Goal: Complete application form

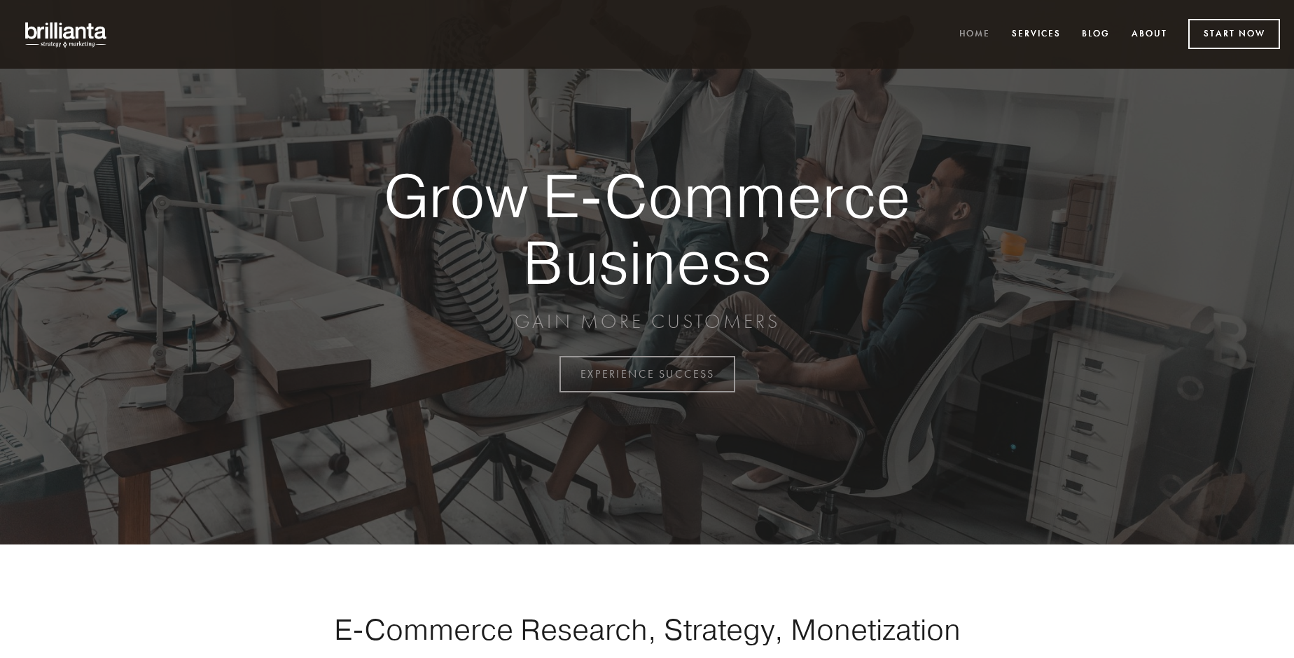
scroll to position [3671, 0]
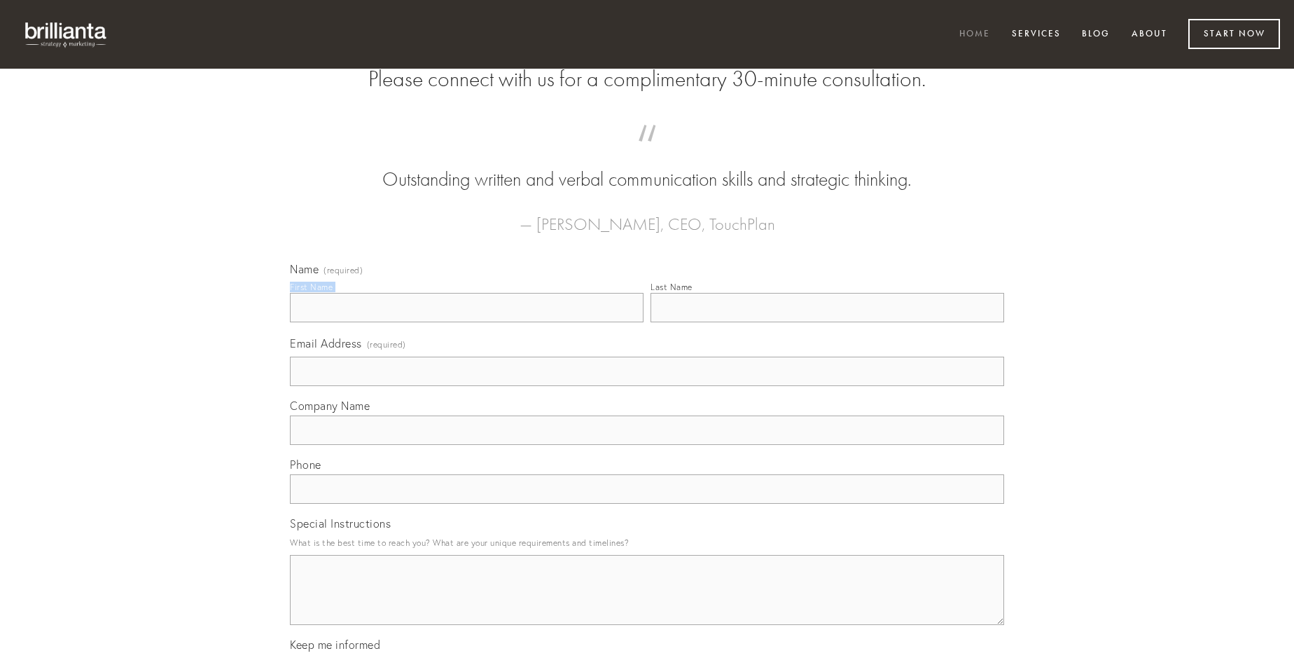
type input "[PERSON_NAME]"
click at [827, 322] on input "Last Name" at bounding box center [828, 307] width 354 height 29
type input "[PERSON_NAME]"
click at [647, 386] on input "Email Address (required)" at bounding box center [647, 370] width 714 height 29
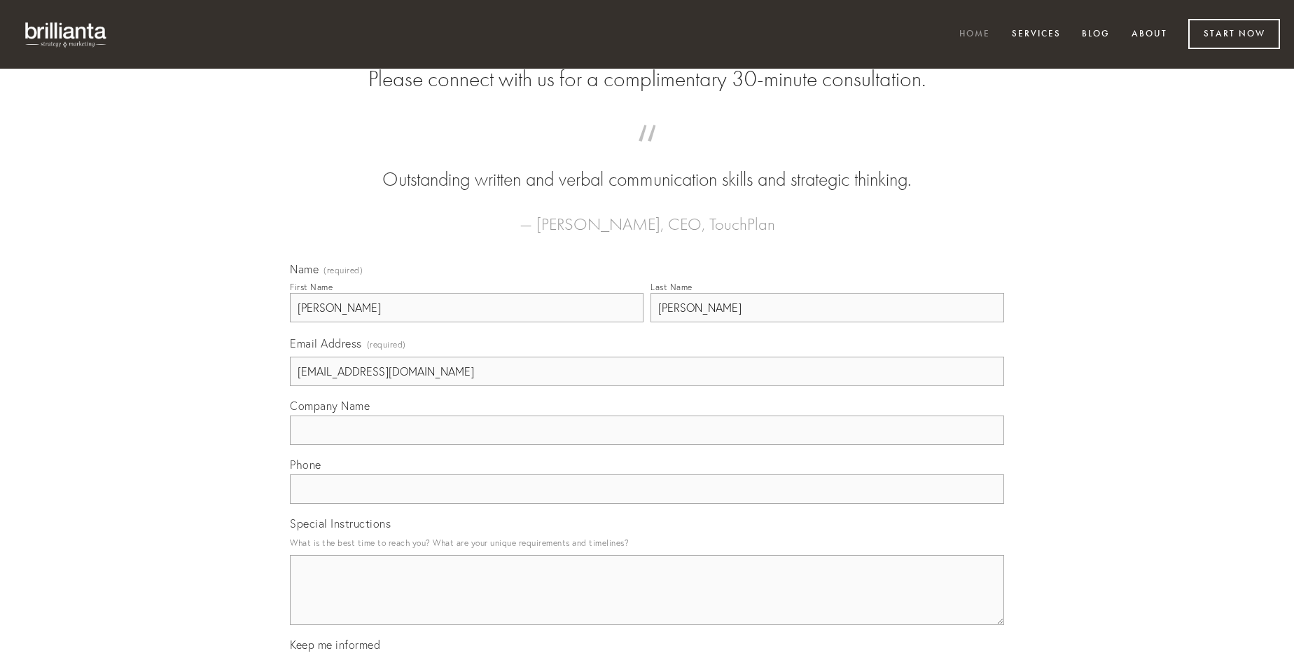
type input "[EMAIL_ADDRESS][DOMAIN_NAME]"
click at [647, 445] on input "Company Name" at bounding box center [647, 429] width 714 height 29
type input "vulnero"
click at [647, 504] on input "text" at bounding box center [647, 488] width 714 height 29
click at [647, 602] on textarea "Special Instructions" at bounding box center [647, 590] width 714 height 70
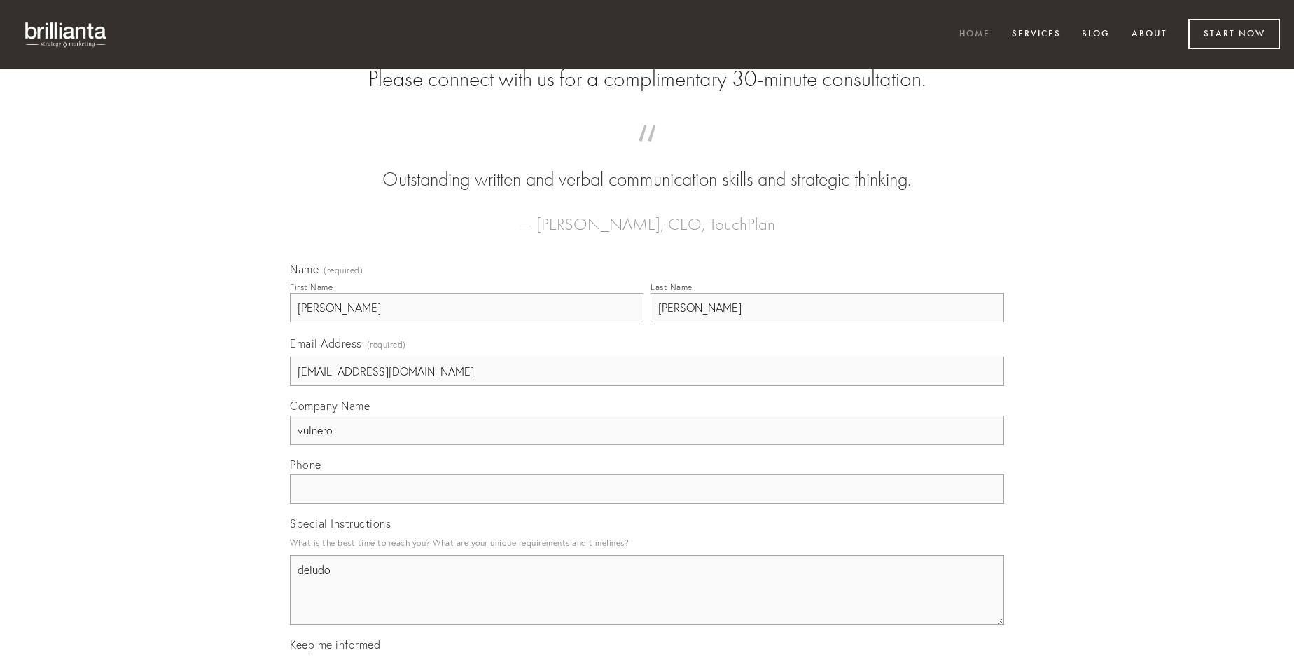
type textarea "deludo"
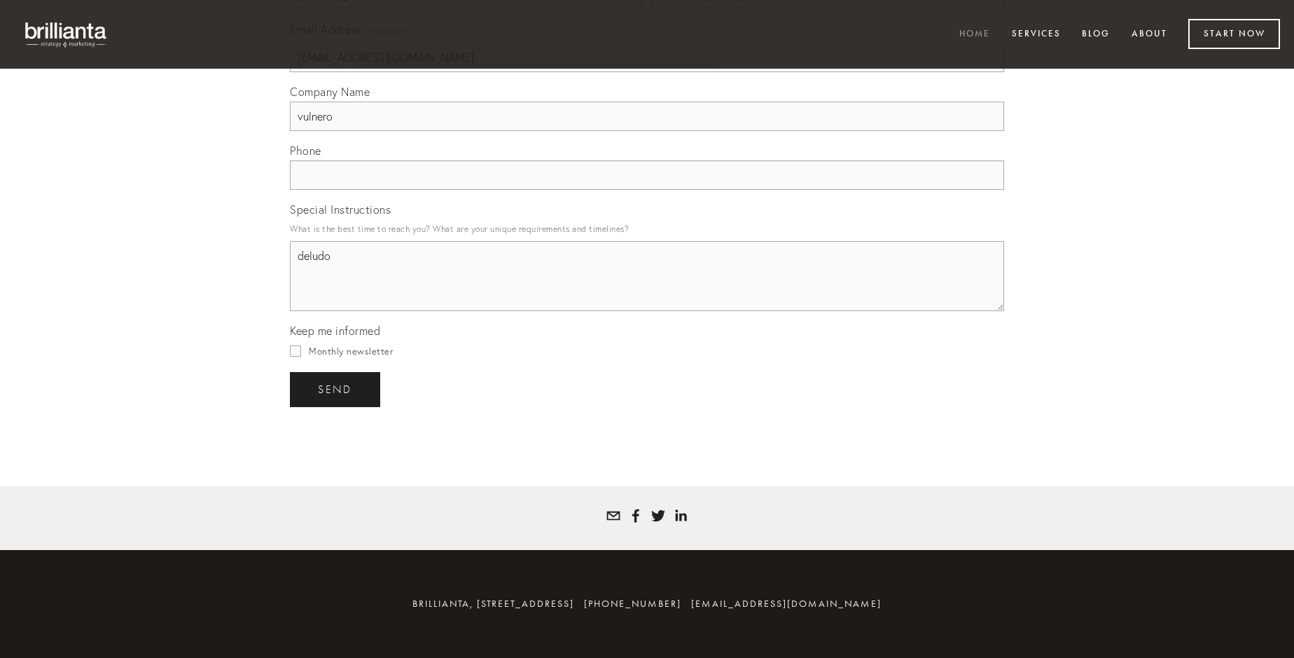
click at [336, 389] on span "send" at bounding box center [335, 389] width 34 height 13
